Goal: Information Seeking & Learning: Understand process/instructions

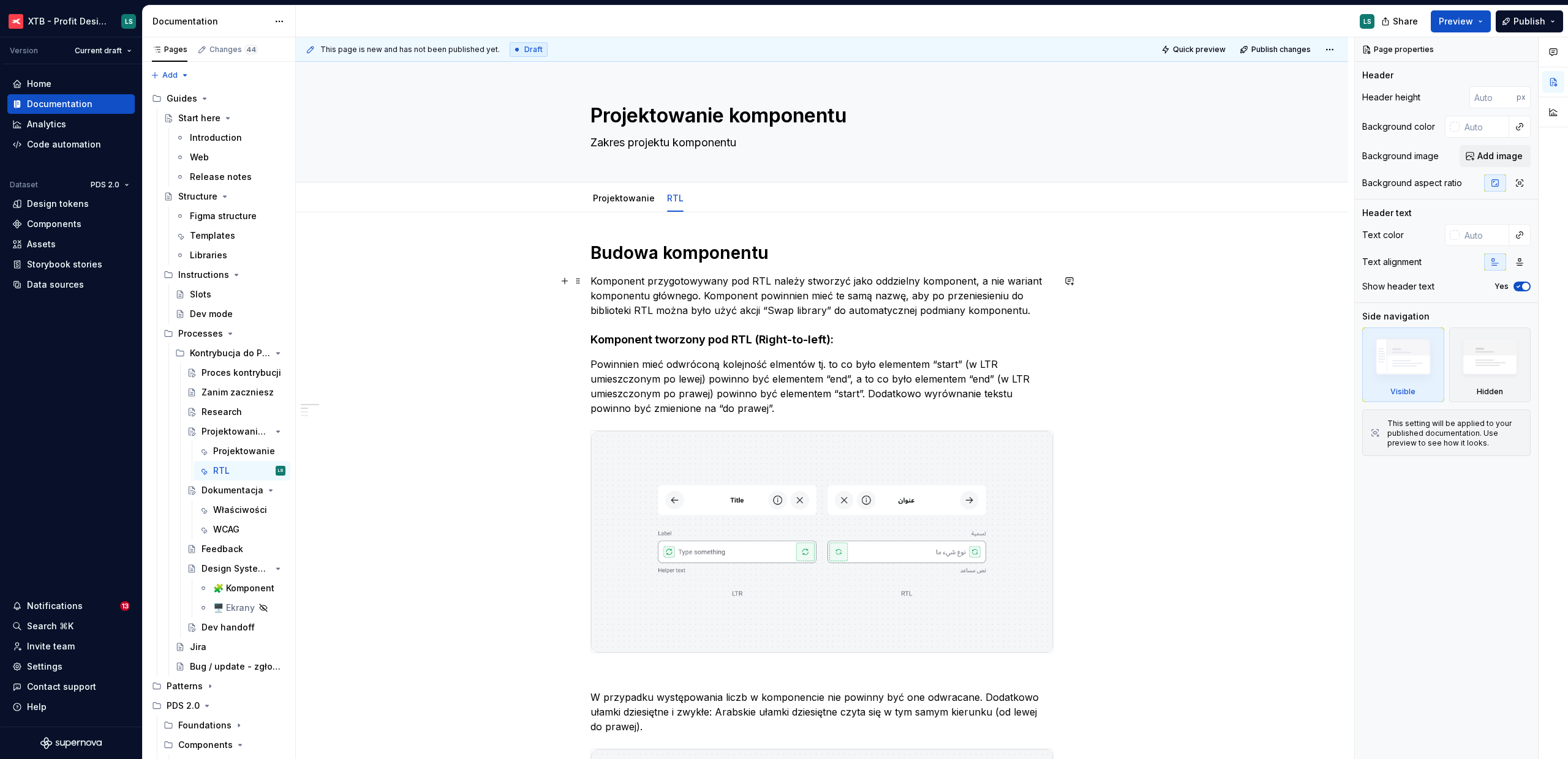
click at [967, 295] on p "Komponent przygotowywany pod RTL należy stworzyć jako oddzielny komponent, a ni…" at bounding box center [822, 296] width 463 height 44
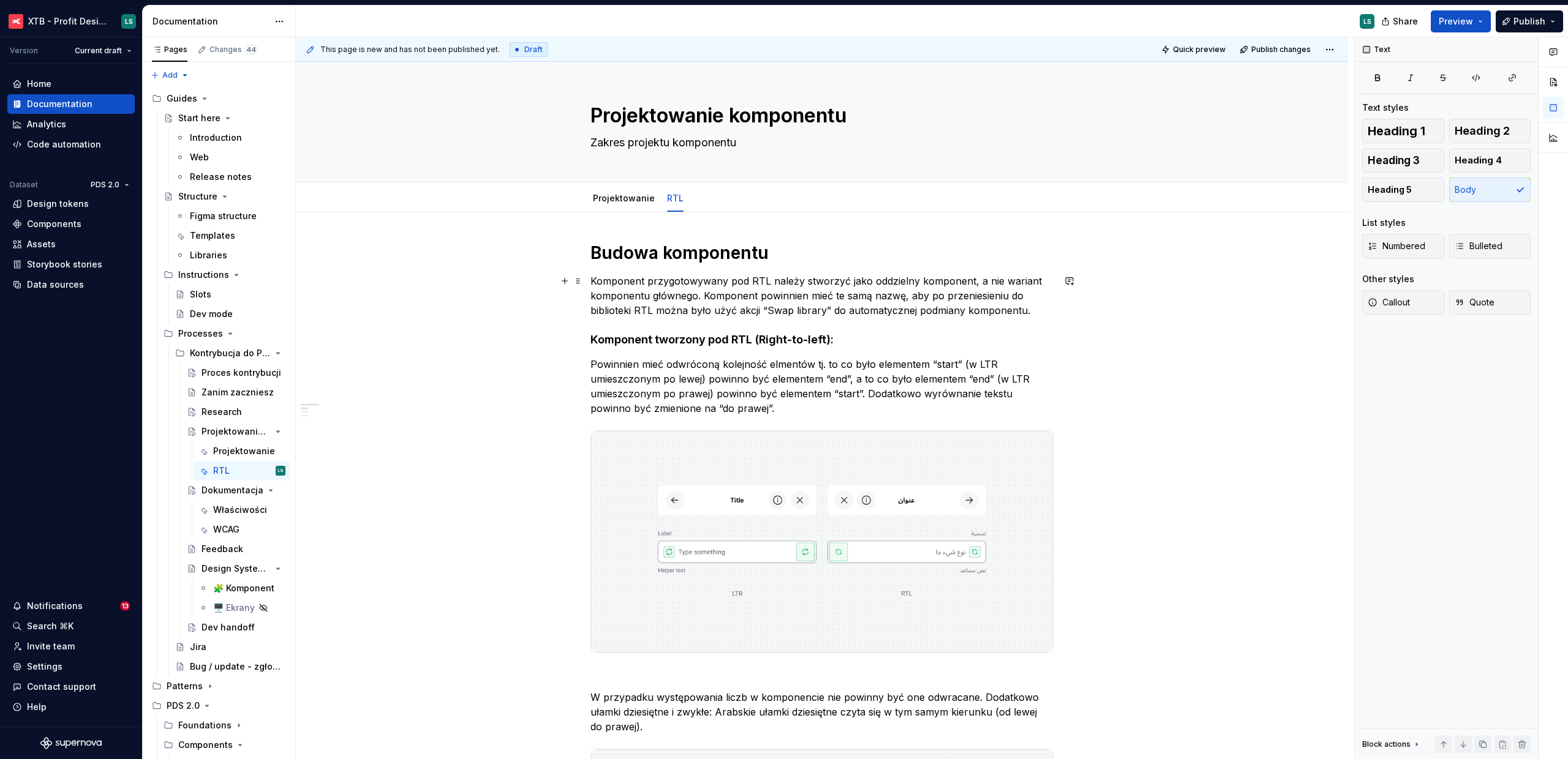
type textarea "*"
click at [969, 281] on p "Komponent przygotowywany pod RTL należy stworzyć jako oddzielny komponent, a ni…" at bounding box center [822, 296] width 463 height 44
click at [967, 256] on button "button" at bounding box center [970, 258] width 17 height 17
click at [779, 294] on p "Komponent przygotowywany pod RTL należy stworzyć jako oddzielny komponent , a n…" at bounding box center [822, 296] width 463 height 44
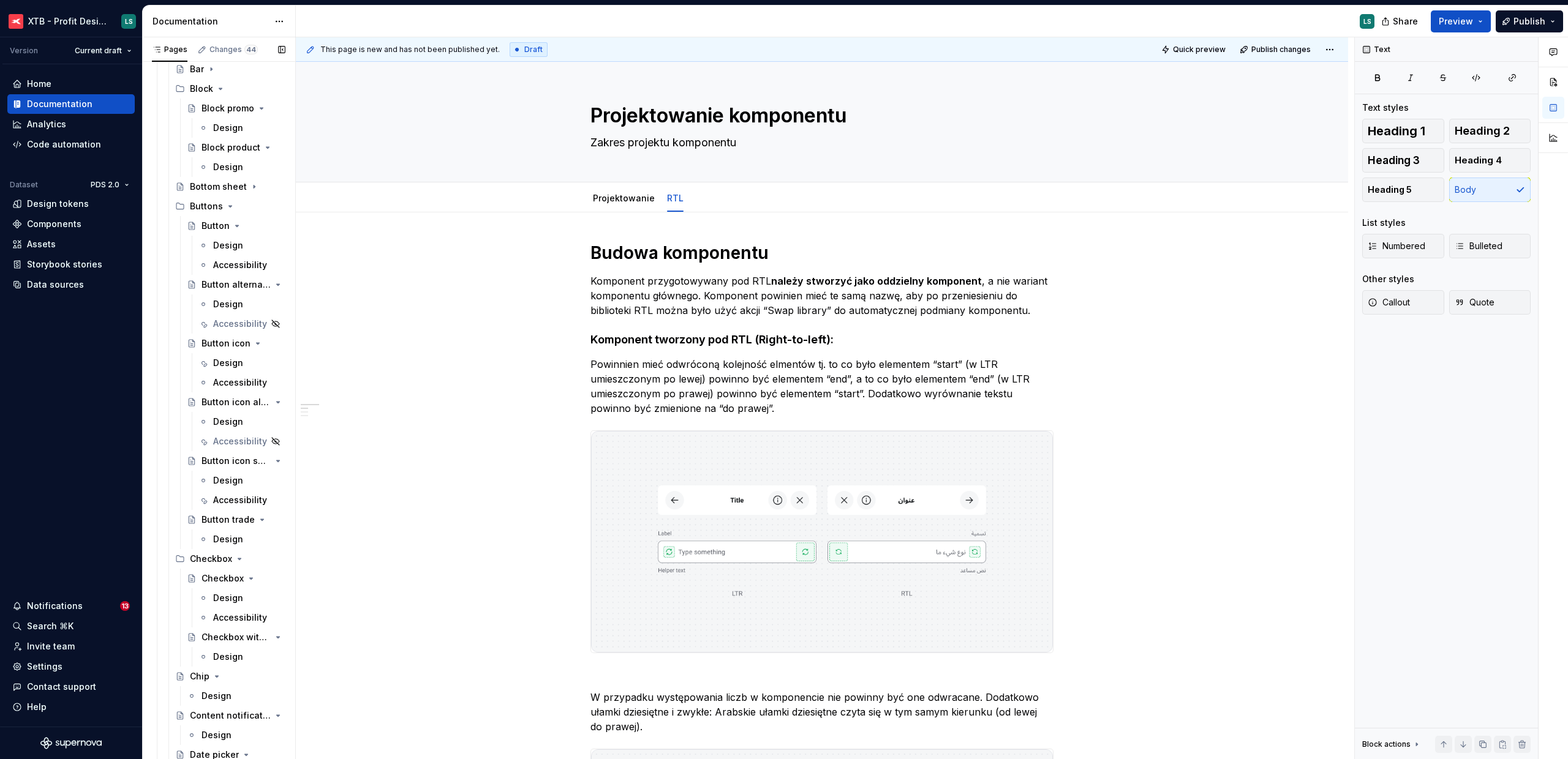
scroll to position [3187, 0]
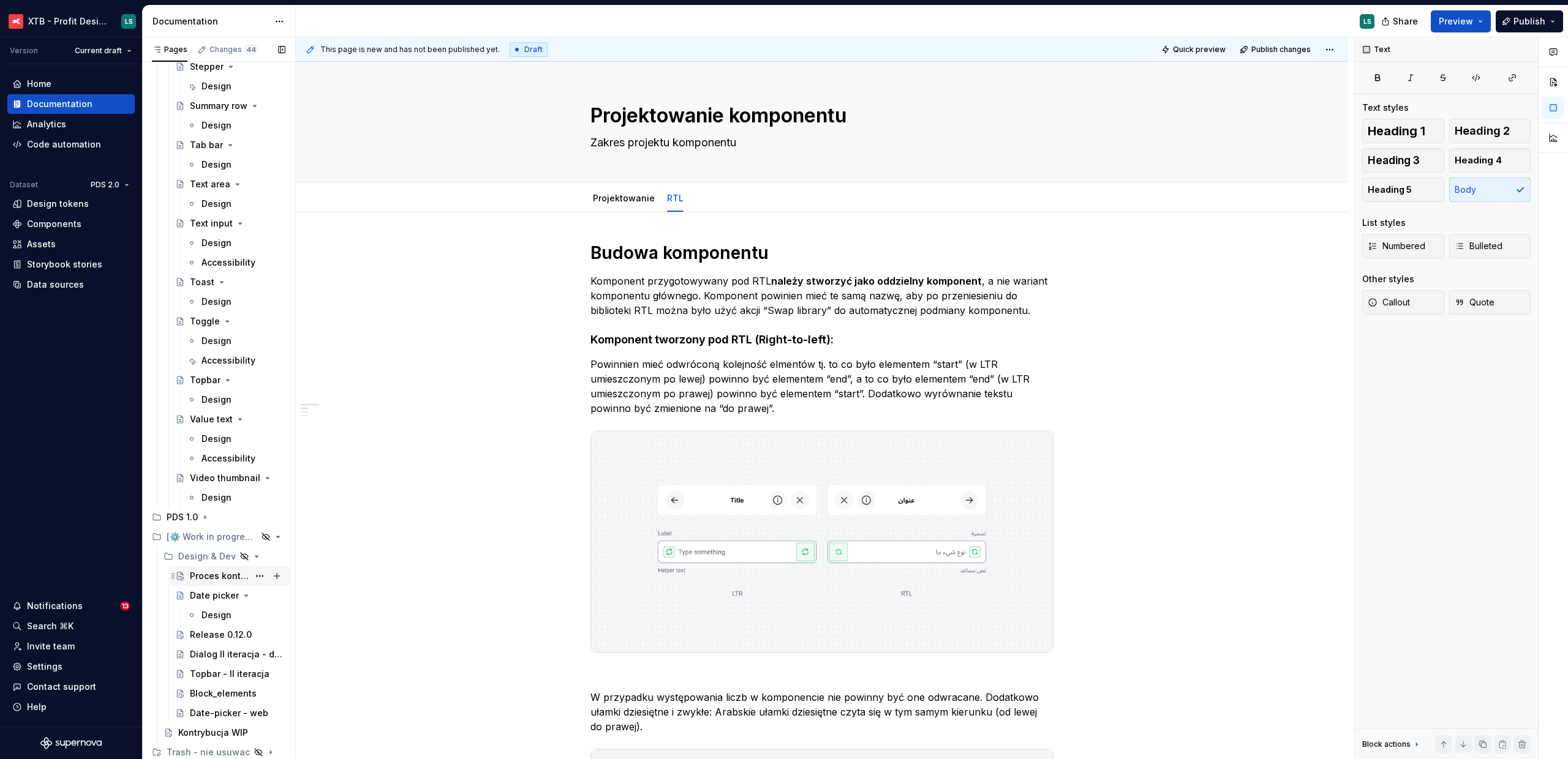
click at [221, 578] on div "Proces kontrybucji" at bounding box center [219, 576] width 58 height 12
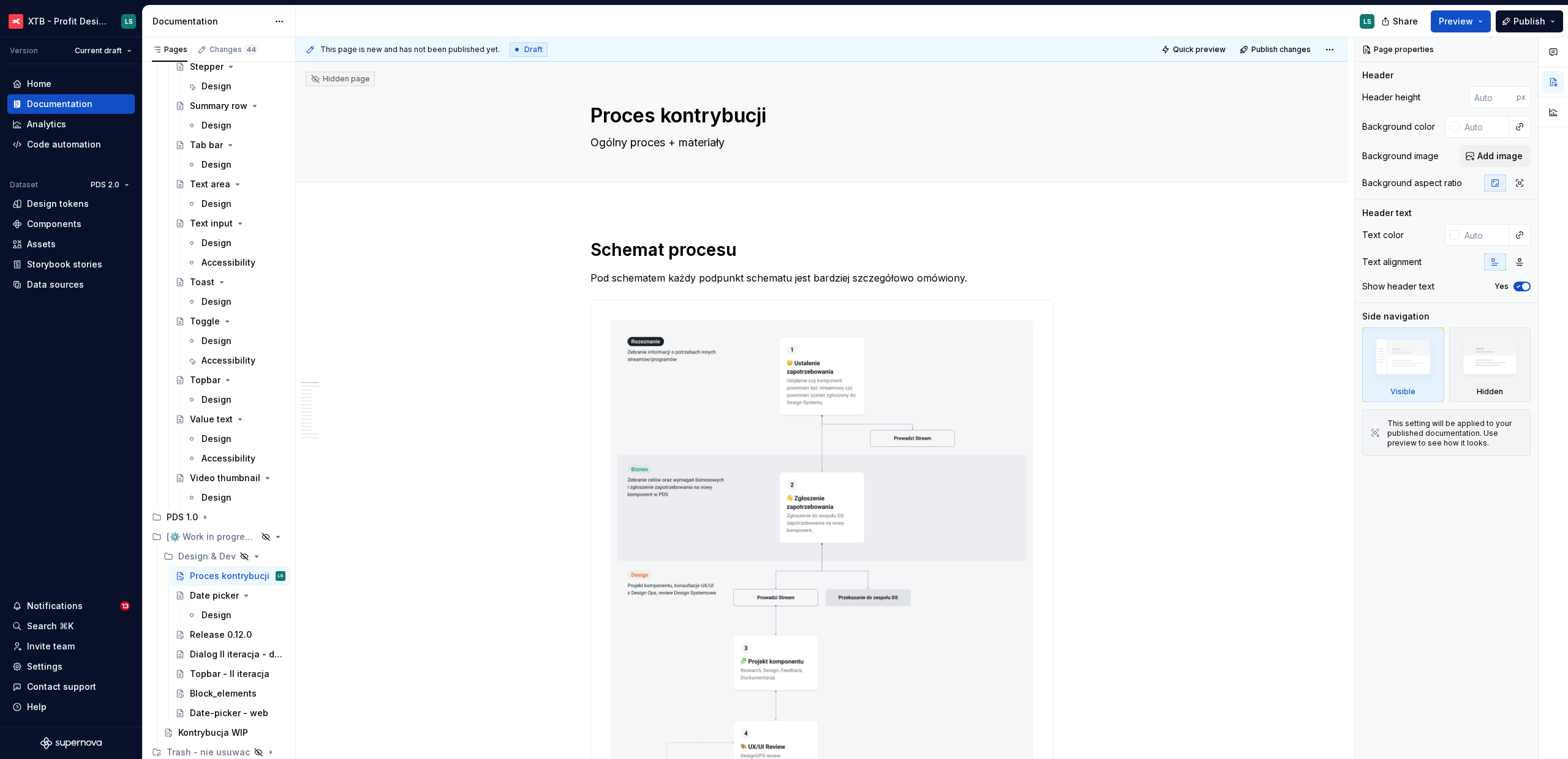
type textarea "*"
